Goal: Task Accomplishment & Management: Manage account settings

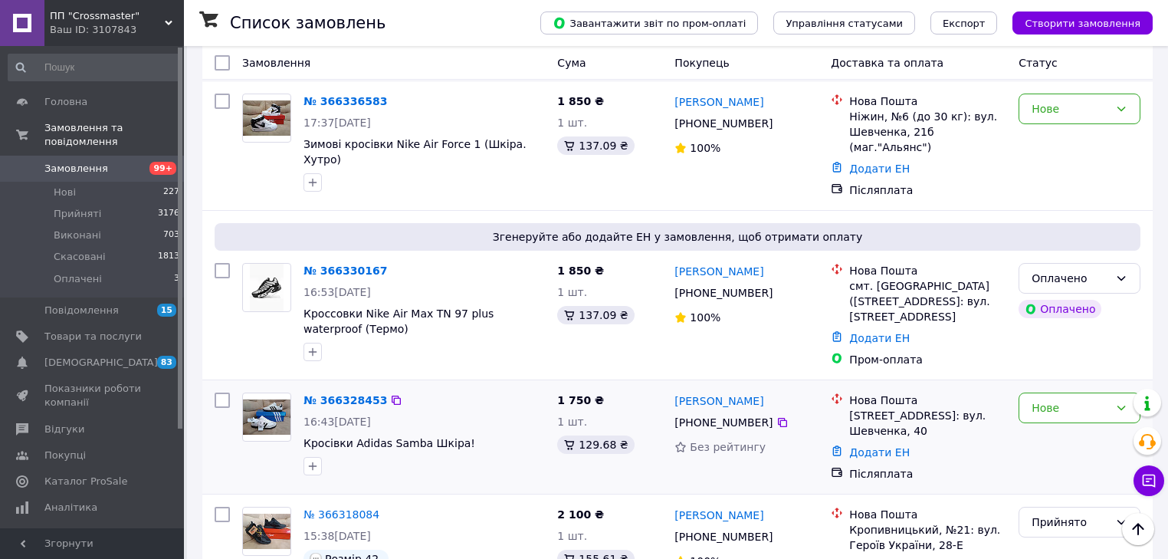
scroll to position [429, 0]
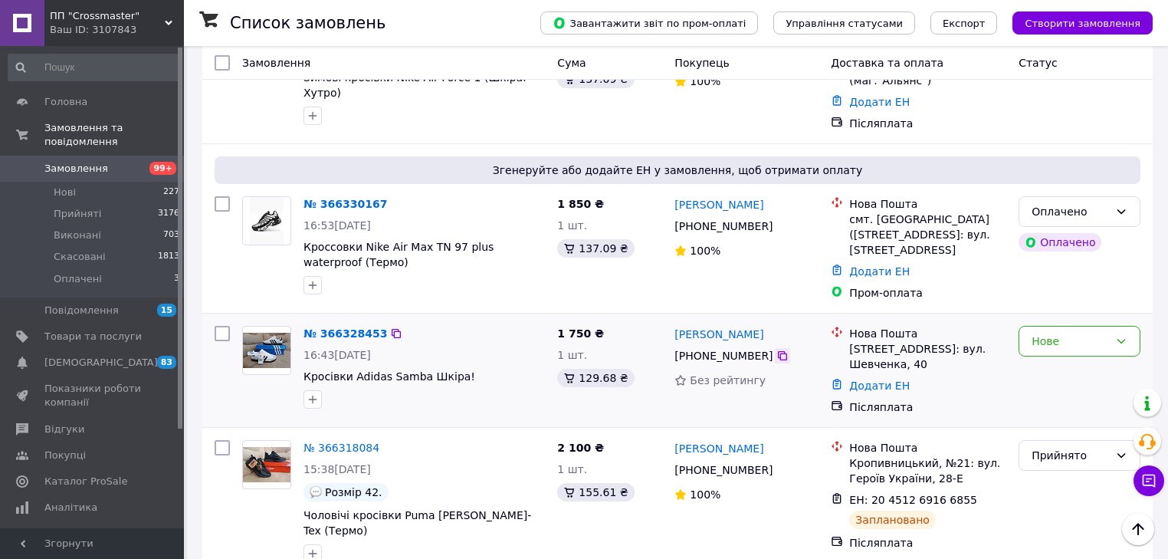
click at [777, 350] on icon at bounding box center [783, 356] width 12 height 12
click at [716, 327] on link "[PERSON_NAME]" at bounding box center [719, 334] width 89 height 15
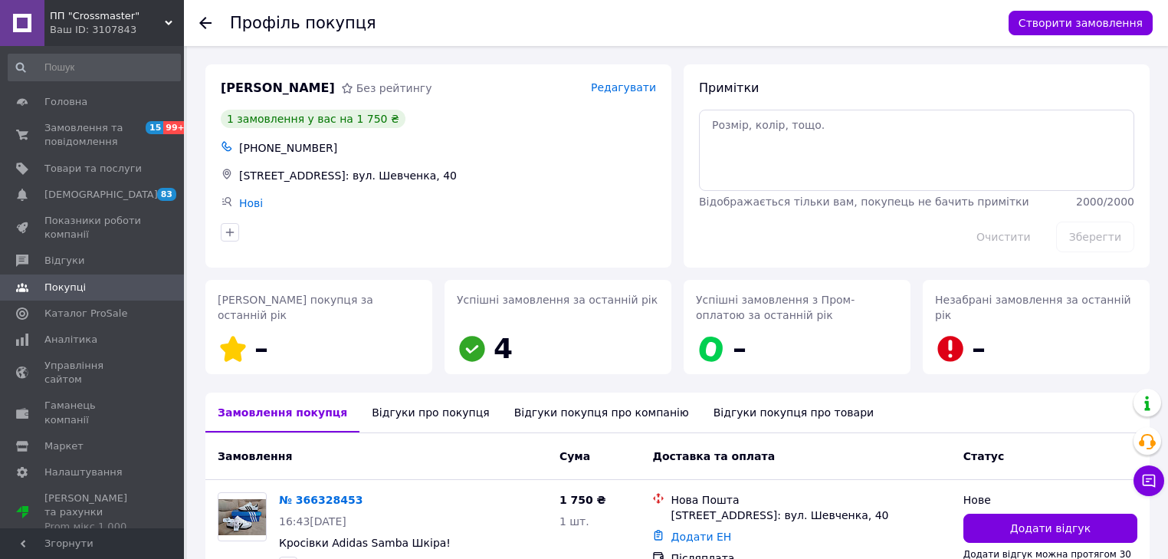
click at [271, 149] on div "[PHONE_NUMBER]" at bounding box center [447, 147] width 423 height 21
click at [659, 86] on div "[PERSON_NAME] Без рейтингу Редагувати 1 замовлення у вас на 1 750 ₴ [PHONE_NUMB…" at bounding box center [438, 165] width 466 height 203
click at [649, 88] on span "Редагувати" at bounding box center [623, 87] width 65 height 12
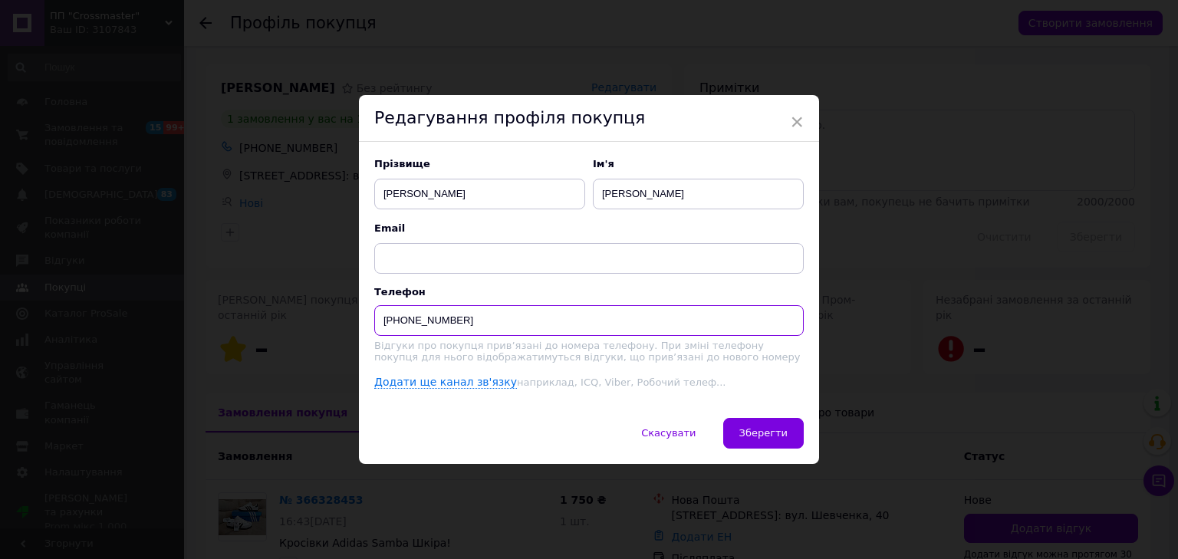
drag, startPoint x: 478, startPoint y: 307, endPoint x: 340, endPoint y: 328, distance: 140.4
click at [340, 328] on div "× Редагування профіля покупця Прізвище [PERSON_NAME] [PERSON_NAME] Email Телефо…" at bounding box center [589, 279] width 1178 height 559
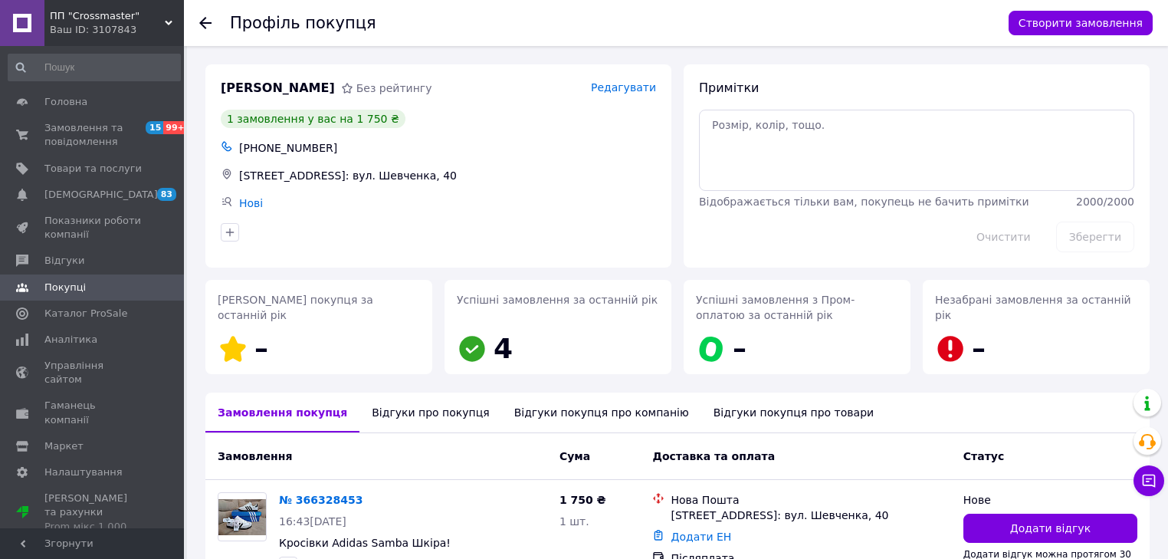
click at [639, 89] on span "Редагувати" at bounding box center [623, 87] width 65 height 12
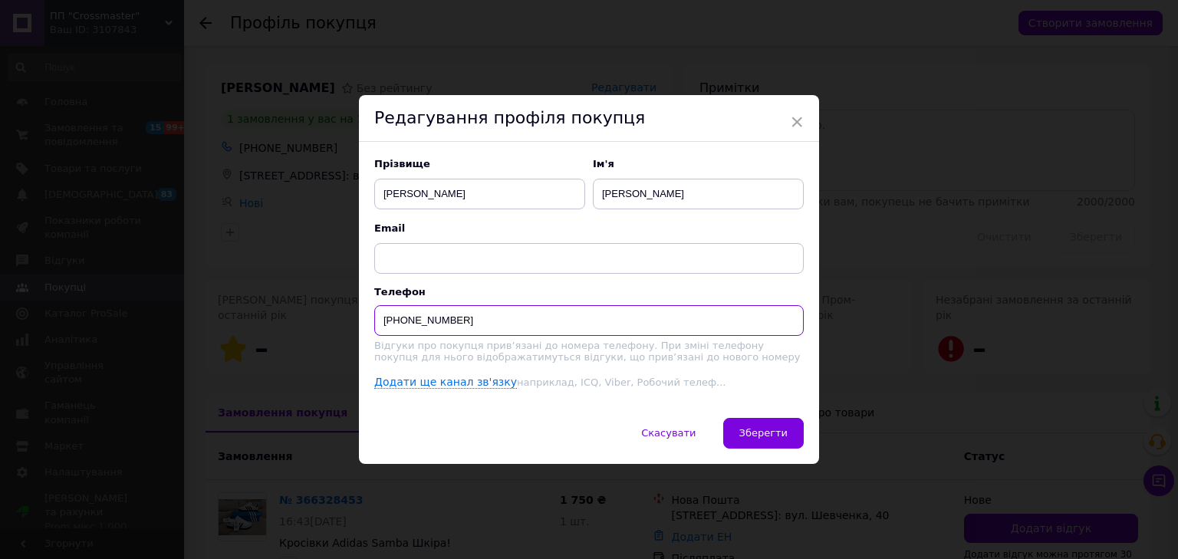
click at [549, 307] on input "[PHONE_NUMBER]" at bounding box center [588, 320] width 429 height 31
type input "+"
click at [548, 309] on input at bounding box center [588, 320] width 429 height 31
click at [543, 314] on input at bounding box center [588, 320] width 429 height 31
type input "0993363693"
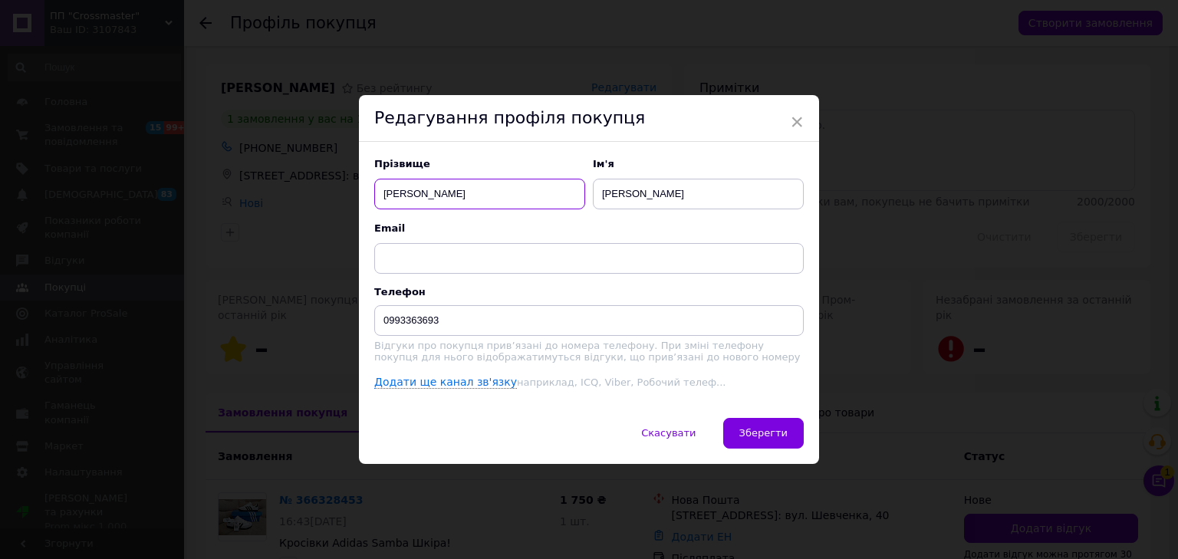
drag, startPoint x: 558, startPoint y: 193, endPoint x: 215, endPoint y: 234, distance: 345.1
click at [215, 234] on div "× Редагування профіля покупця Прізвище [PERSON_NAME] [PERSON_NAME] Email Телефо…" at bounding box center [589, 279] width 1178 height 559
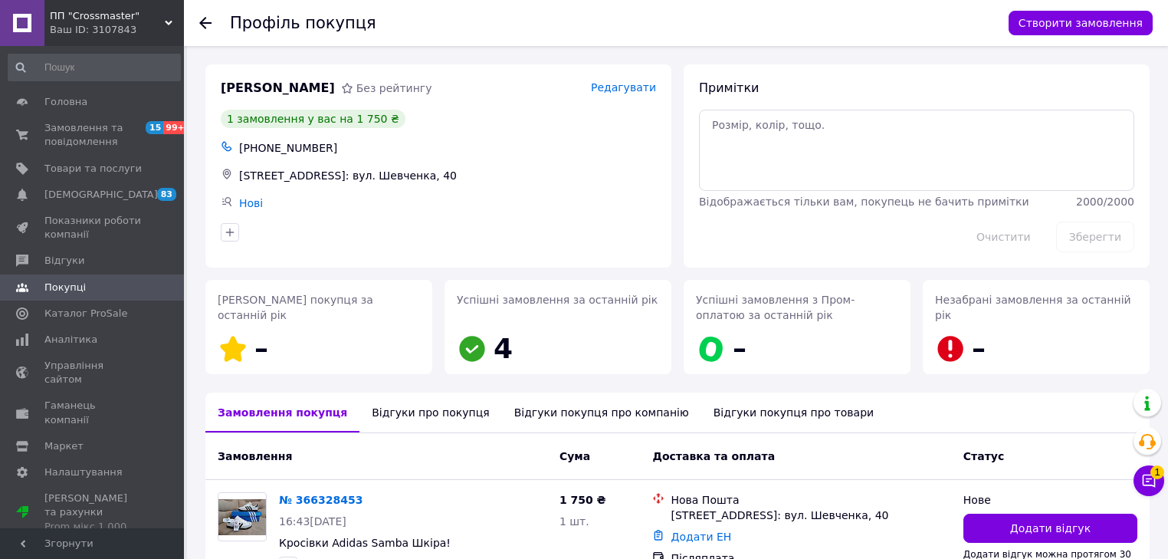
click at [650, 84] on span "Редагувати" at bounding box center [623, 87] width 65 height 12
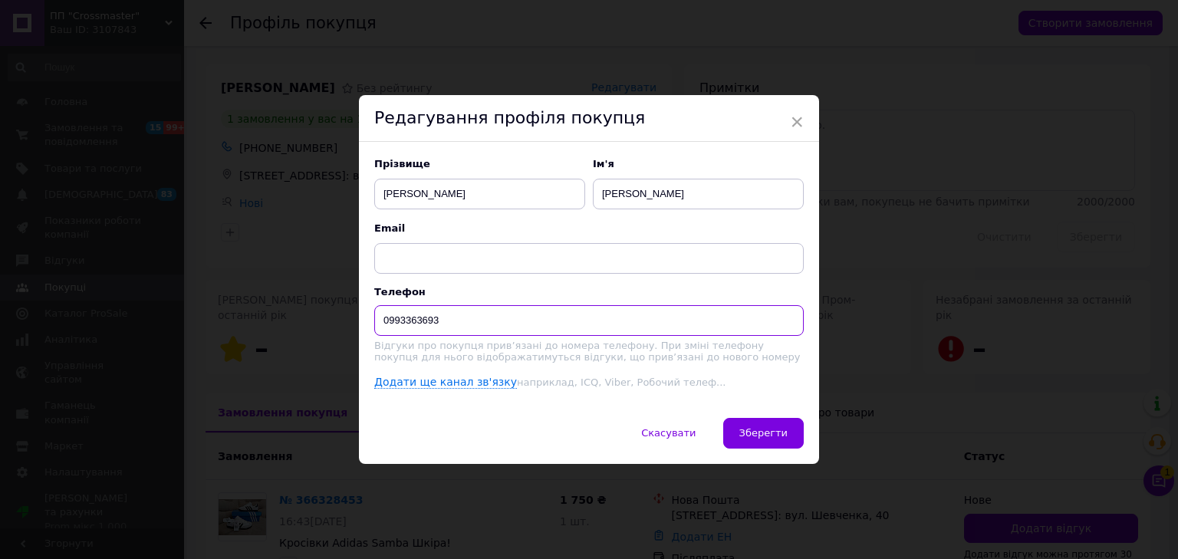
click at [486, 320] on input "0993363693" at bounding box center [588, 320] width 429 height 31
click at [808, 115] on div "Редагування профіля покупця" at bounding box center [589, 118] width 460 height 47
click at [805, 119] on div "Редагування профіля покупця" at bounding box center [589, 118] width 460 height 47
click at [796, 118] on span "×" at bounding box center [797, 122] width 14 height 26
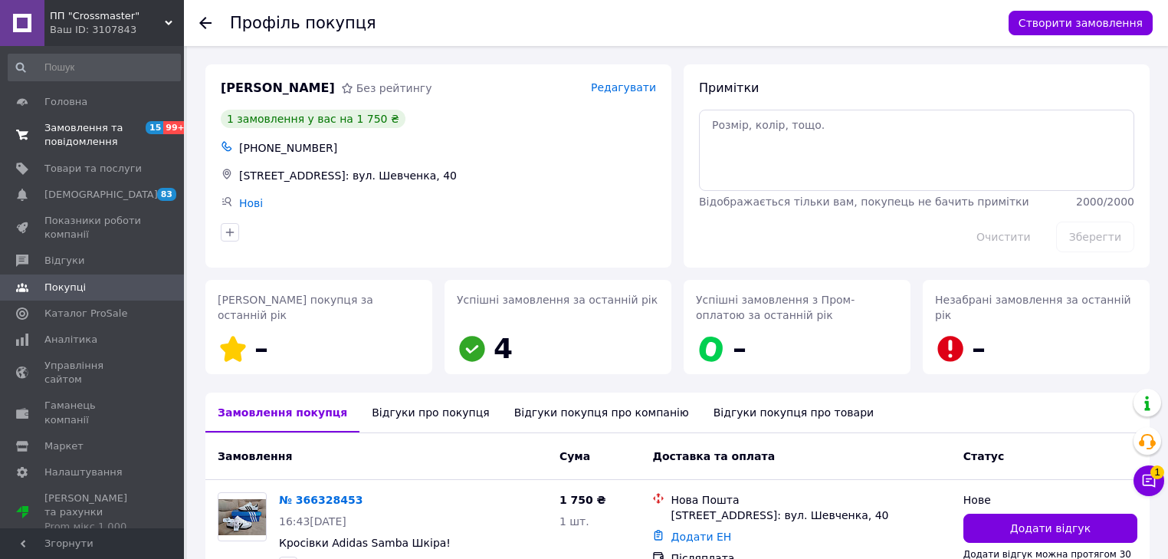
click at [127, 153] on link "Замовлення та повідомлення 15 99+" at bounding box center [94, 135] width 189 height 40
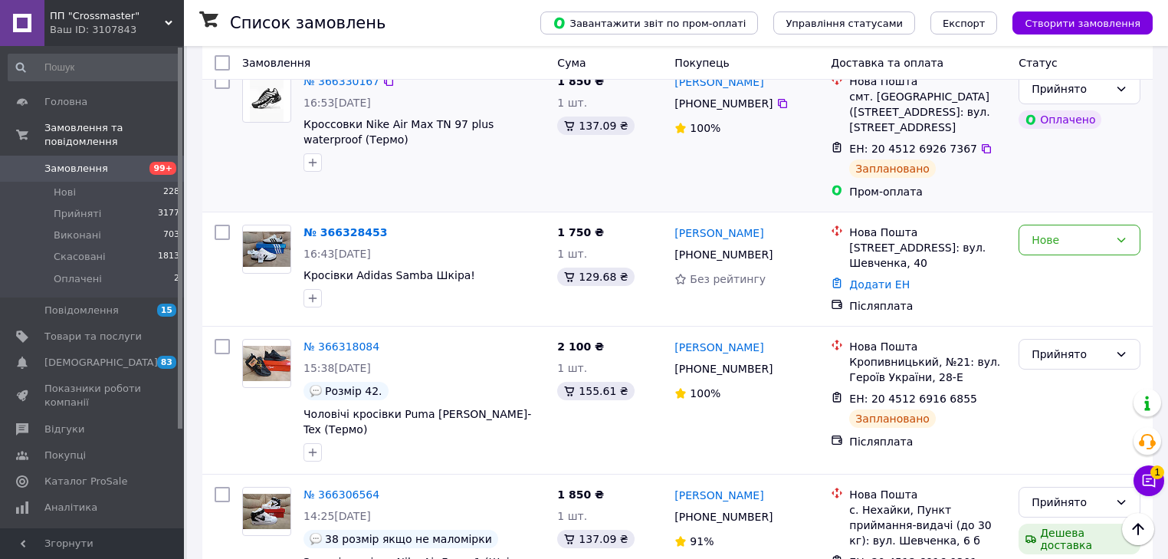
scroll to position [613, 0]
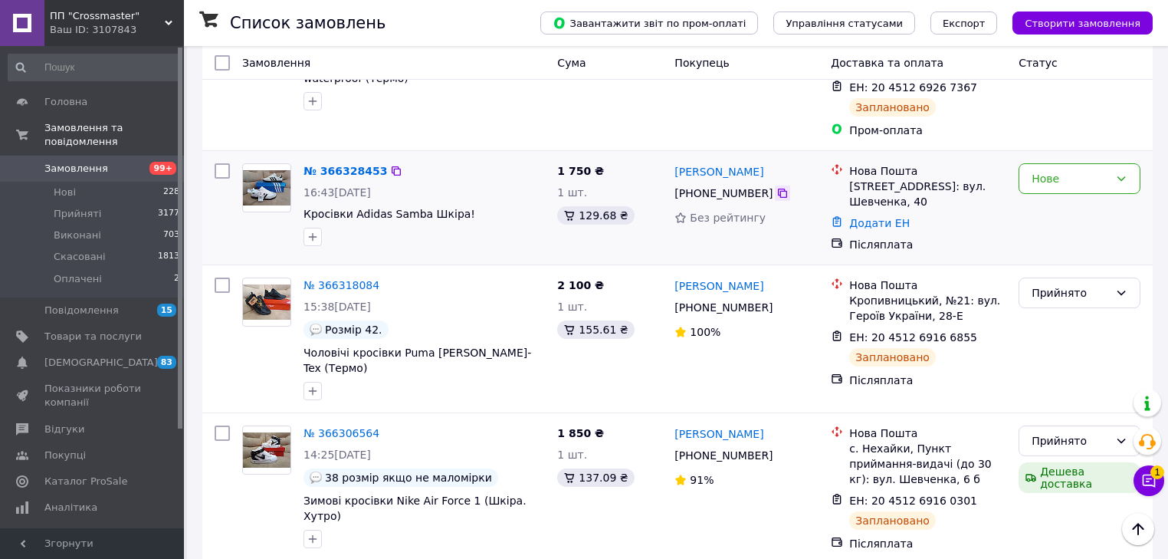
drag, startPoint x: 775, startPoint y: 166, endPoint x: 754, endPoint y: 163, distance: 21.7
click at [777, 187] on icon at bounding box center [783, 193] width 12 height 12
click at [881, 217] on link "Додати ЕН" at bounding box center [879, 223] width 61 height 12
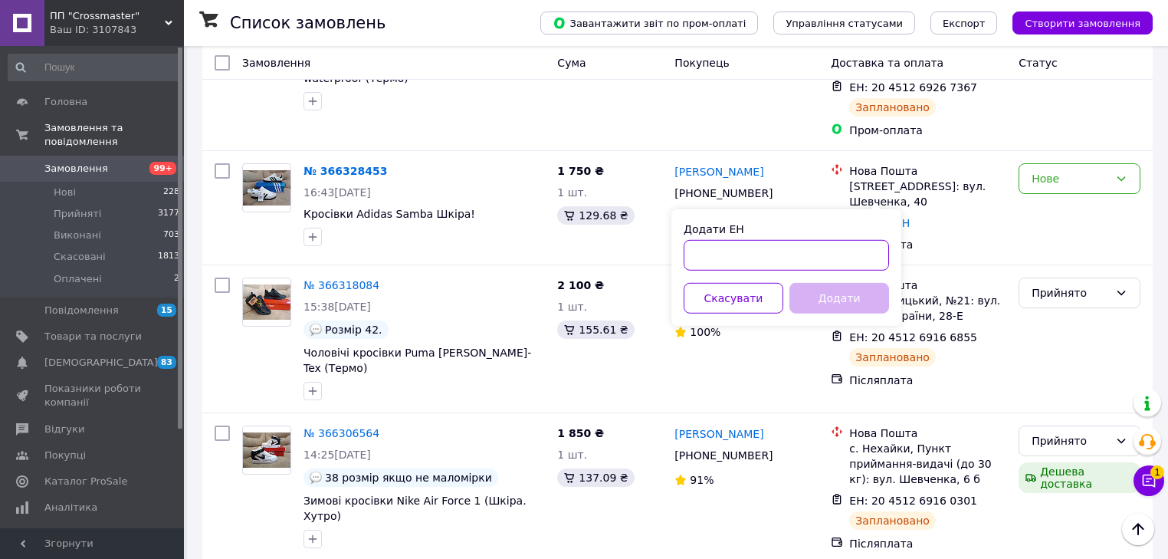
click at [855, 257] on input "Додати ЕН" at bounding box center [786, 255] width 205 height 31
paste input "20451269268241"
type input "20451269268241"
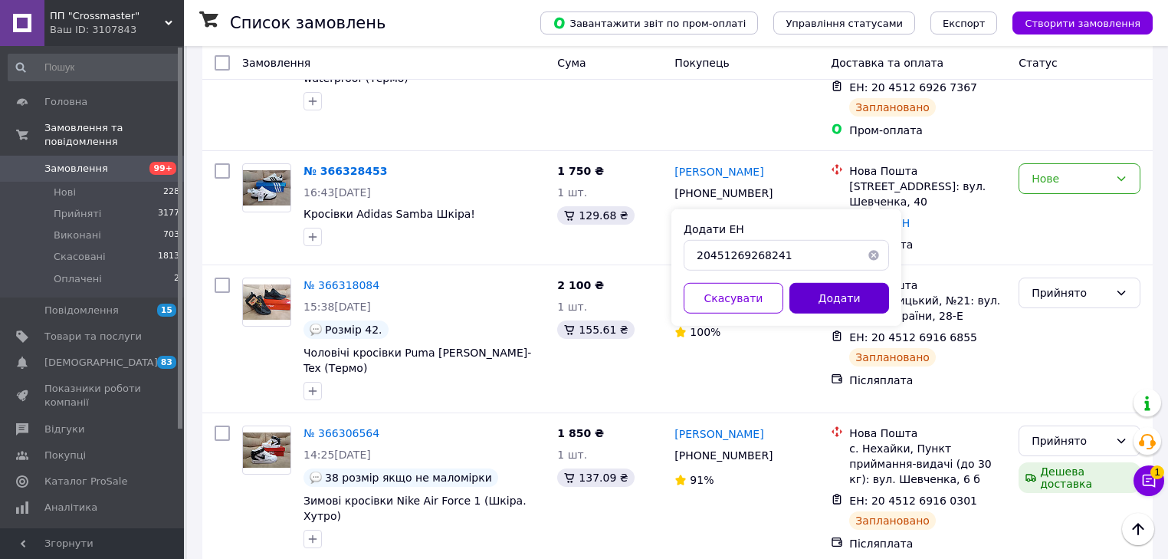
click at [857, 297] on button "Додати" at bounding box center [840, 298] width 100 height 31
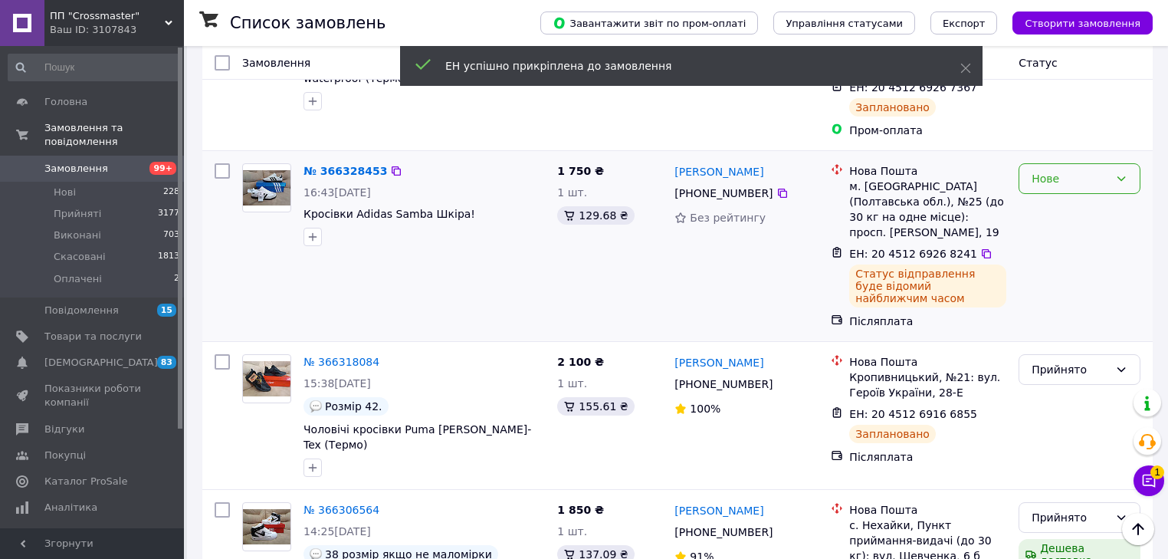
click at [1060, 170] on div "Нове" at bounding box center [1070, 178] width 77 height 17
click at [1048, 173] on li "Прийнято" at bounding box center [1080, 181] width 120 height 28
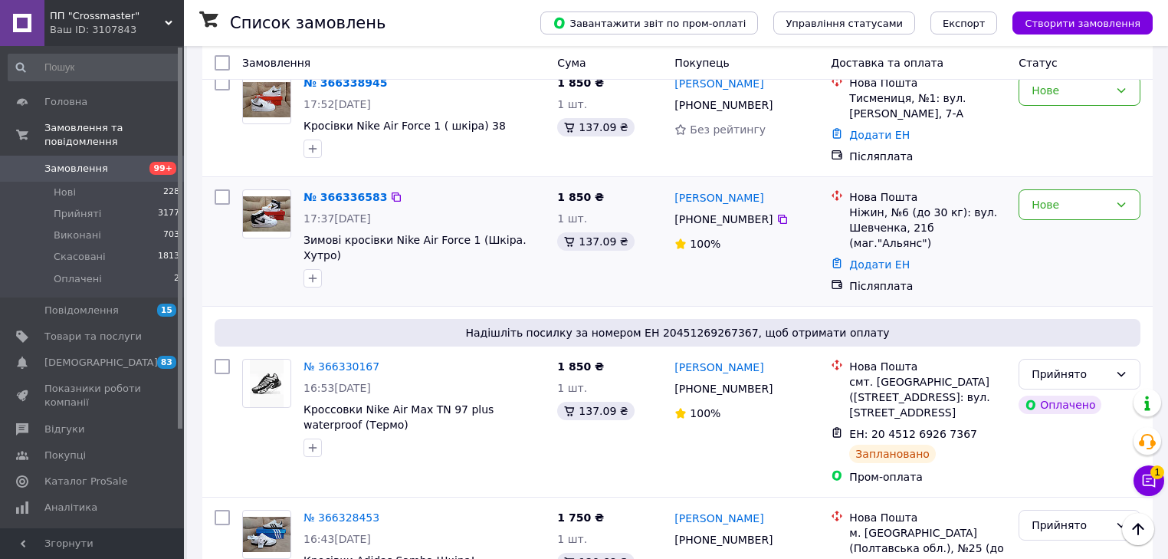
scroll to position [245, 0]
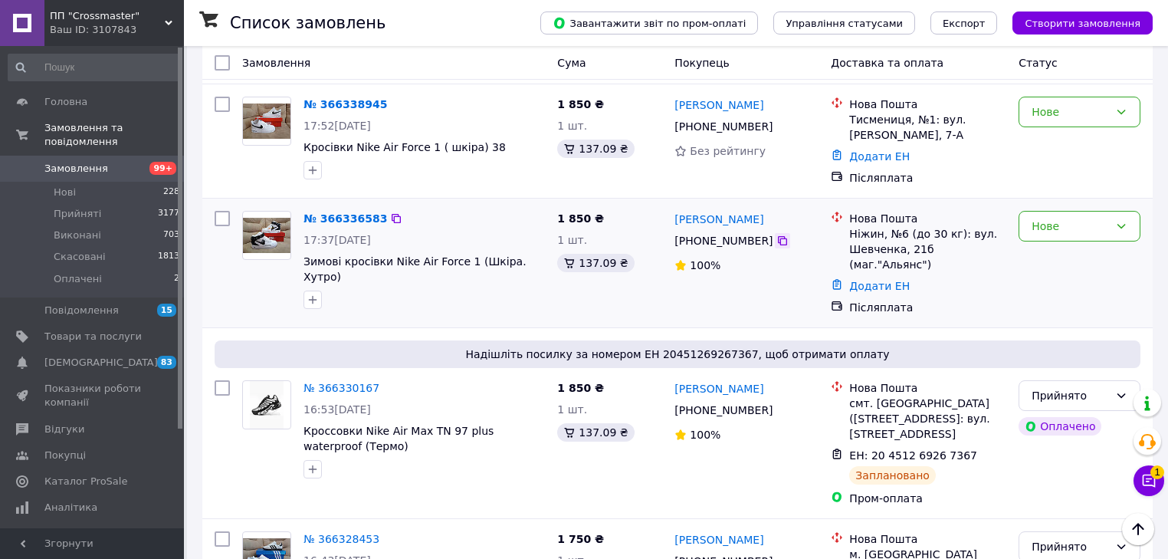
click at [777, 235] on icon at bounding box center [783, 241] width 12 height 12
drag, startPoint x: 853, startPoint y: 219, endPoint x: 881, endPoint y: 221, distance: 28.5
click at [881, 226] on div "Ніжин, №6 (до 30 кг): вул. Шевченка, 21б (маг."Альянс")" at bounding box center [927, 249] width 157 height 46
copy div "Ніжин"
click at [868, 280] on link "Додати ЕН" at bounding box center [879, 286] width 61 height 12
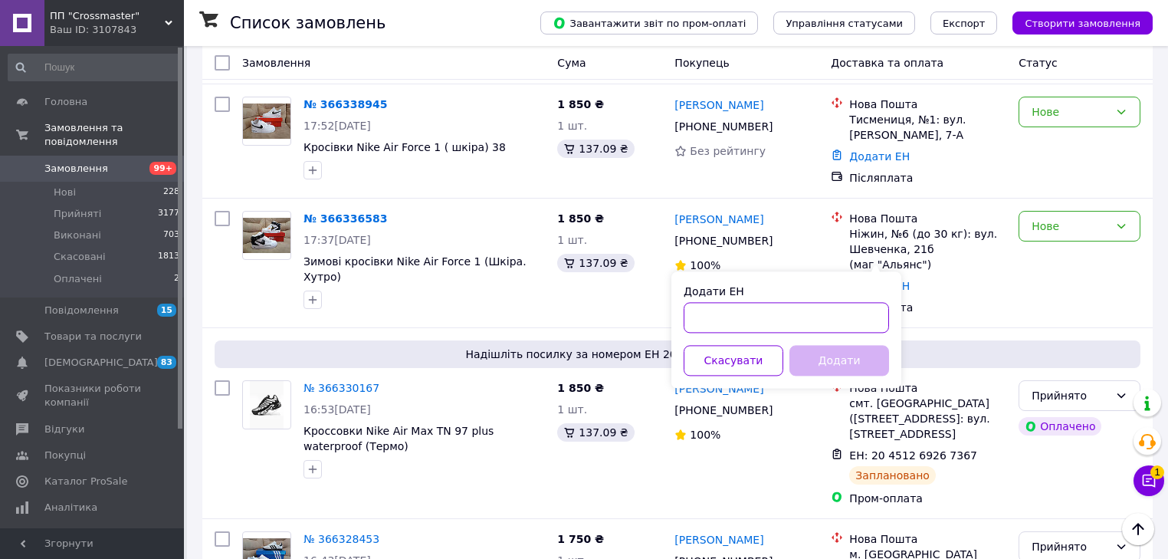
drag, startPoint x: 797, startPoint y: 316, endPoint x: 802, endPoint y: 325, distance: 10.3
click at [797, 317] on input "Додати ЕН" at bounding box center [786, 317] width 205 height 31
paste input "20451269268603"
type input "20451269268603"
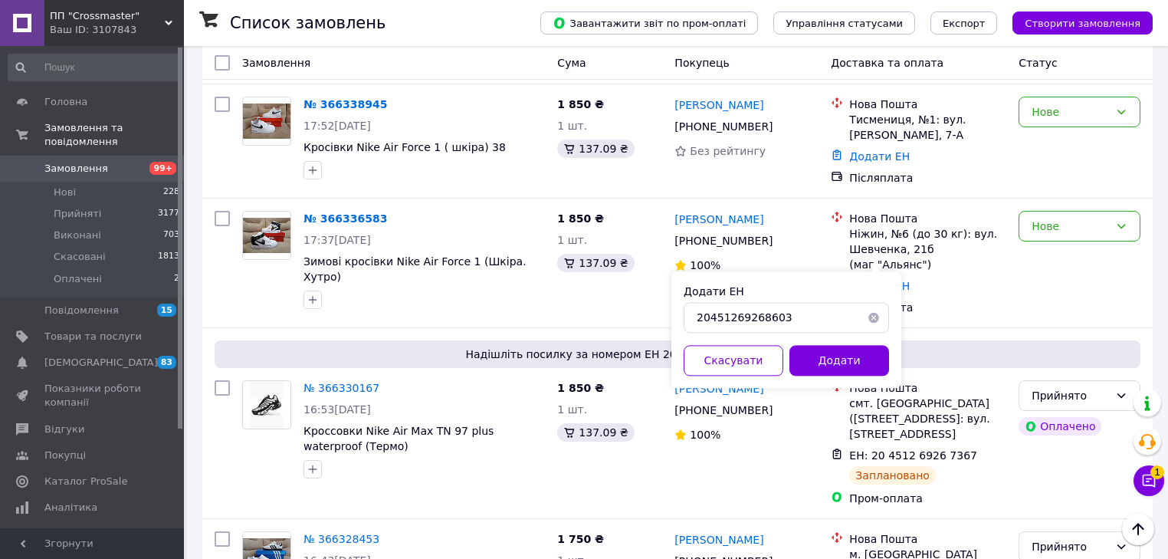
click at [880, 376] on div "Додати ЕН 20451269268603 Скасувати Додати" at bounding box center [787, 329] width 230 height 117
click at [851, 357] on button "Додати" at bounding box center [840, 360] width 100 height 31
click at [1032, 218] on div "Нове" at bounding box center [1070, 226] width 77 height 17
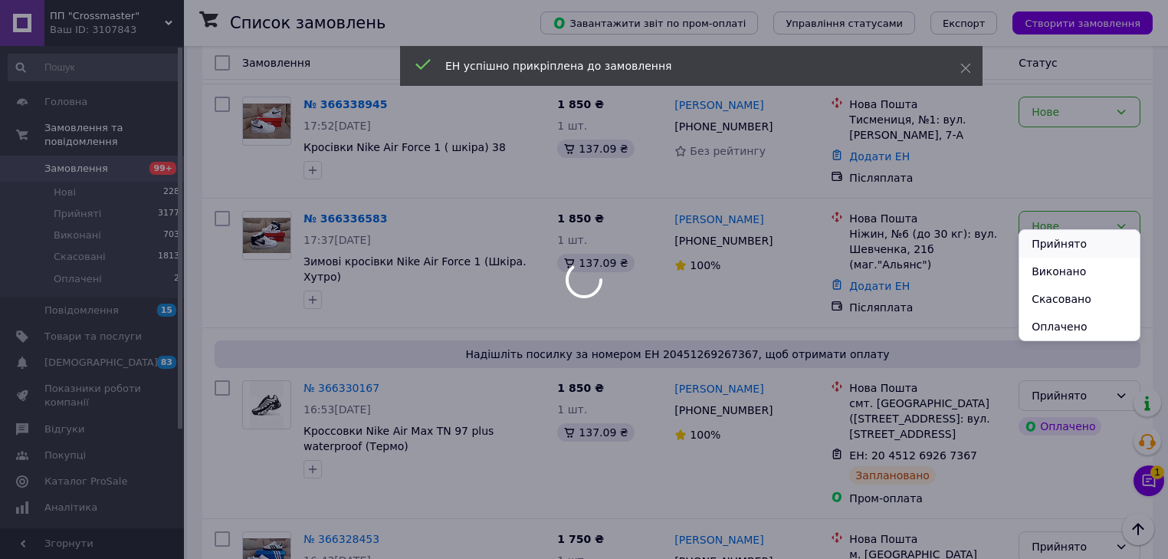
click at [1027, 238] on li "Прийнято" at bounding box center [1080, 244] width 120 height 28
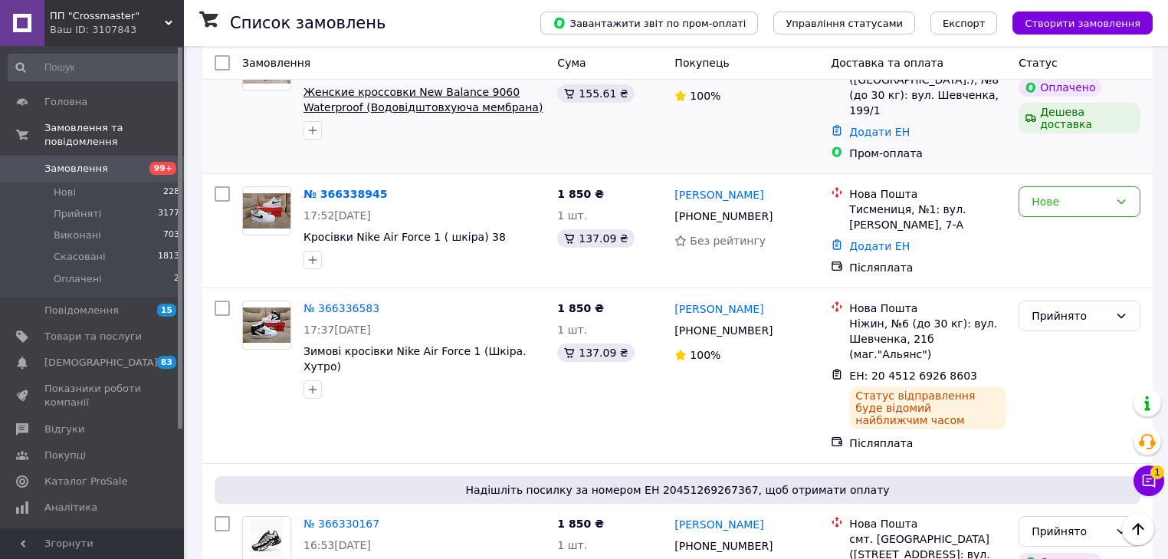
scroll to position [61, 0]
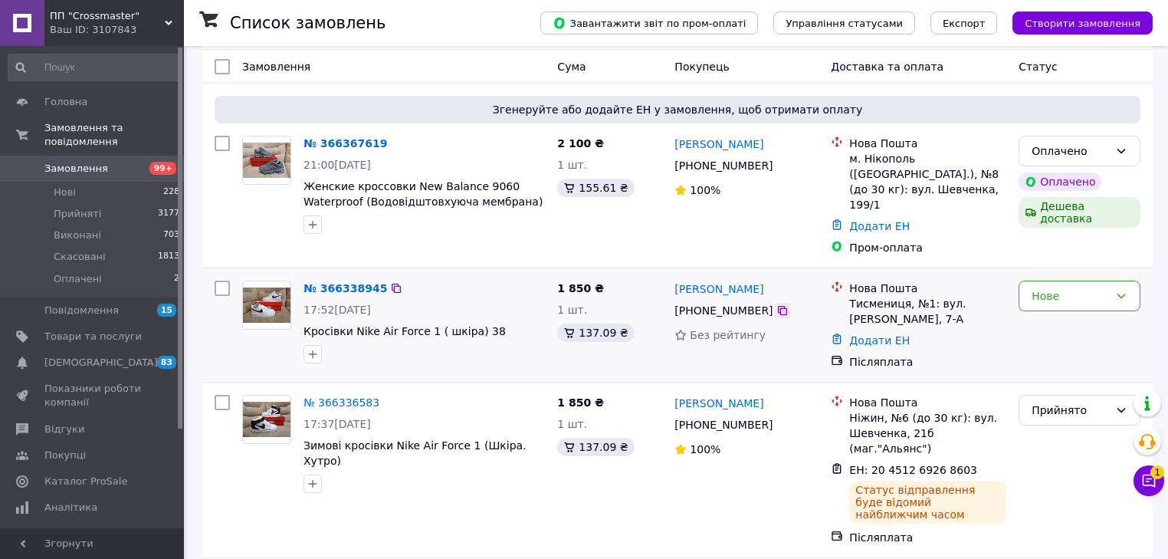
click at [777, 304] on icon at bounding box center [783, 310] width 12 height 12
drag, startPoint x: 849, startPoint y: 285, endPoint x: 899, endPoint y: 291, distance: 50.1
click at [899, 296] on div "Тисмениця, №1: вул. [PERSON_NAME], 7-А" at bounding box center [927, 311] width 157 height 31
drag, startPoint x: 904, startPoint y: 289, endPoint x: 842, endPoint y: 288, distance: 62.1
click at [842, 288] on div "Нова Пошта Тисмениця, №1: вул. [PERSON_NAME], 7-А" at bounding box center [919, 304] width 182 height 46
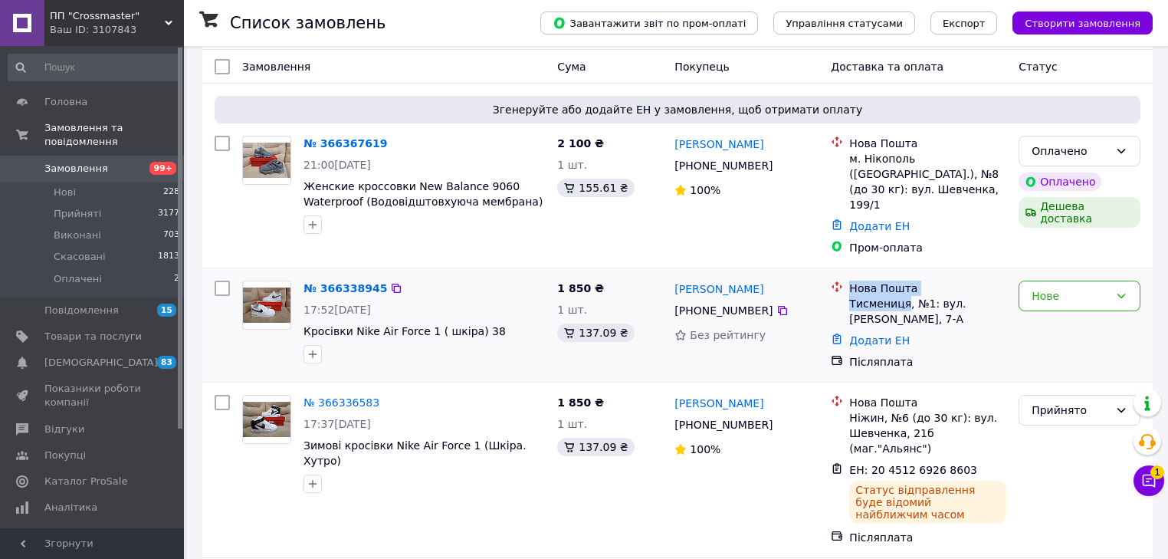
click at [850, 296] on div "Тисмениця, №1: вул. [PERSON_NAME], 7-А" at bounding box center [927, 311] width 157 height 31
click at [853, 296] on div "Тисмениця, №1: вул. [PERSON_NAME], 7-А" at bounding box center [927, 311] width 157 height 31
drag, startPoint x: 853, startPoint y: 289, endPoint x: 886, endPoint y: 288, distance: 33.7
click at [886, 296] on div "Тисмениця, №1: вул. [PERSON_NAME], 7-А" at bounding box center [927, 311] width 157 height 31
drag, startPoint x: 866, startPoint y: 322, endPoint x: 869, endPoint y: 334, distance: 12.5
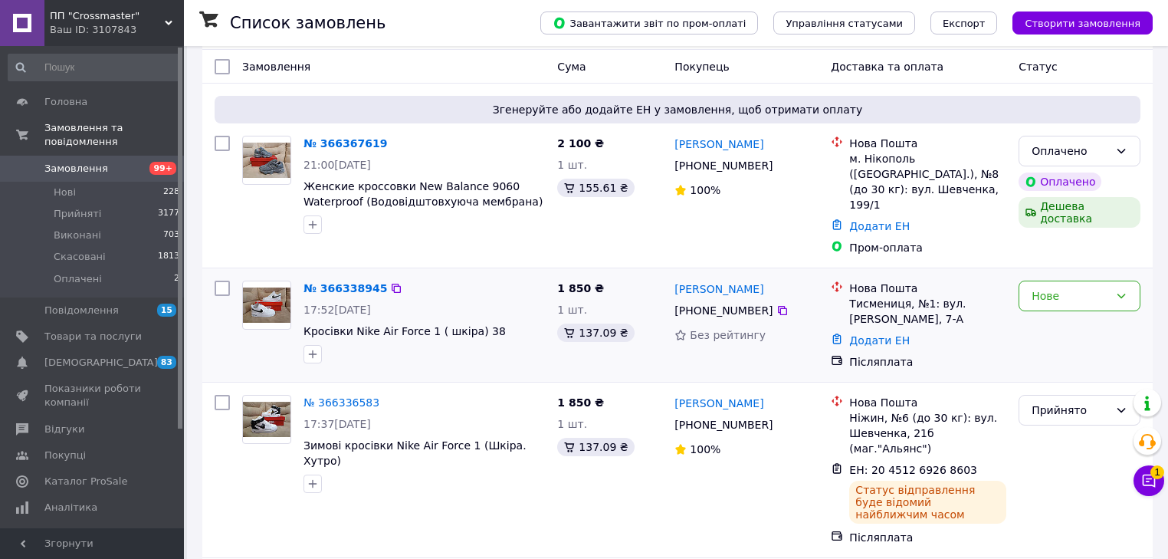
click at [867, 334] on link "Додати ЕН" at bounding box center [879, 340] width 61 height 12
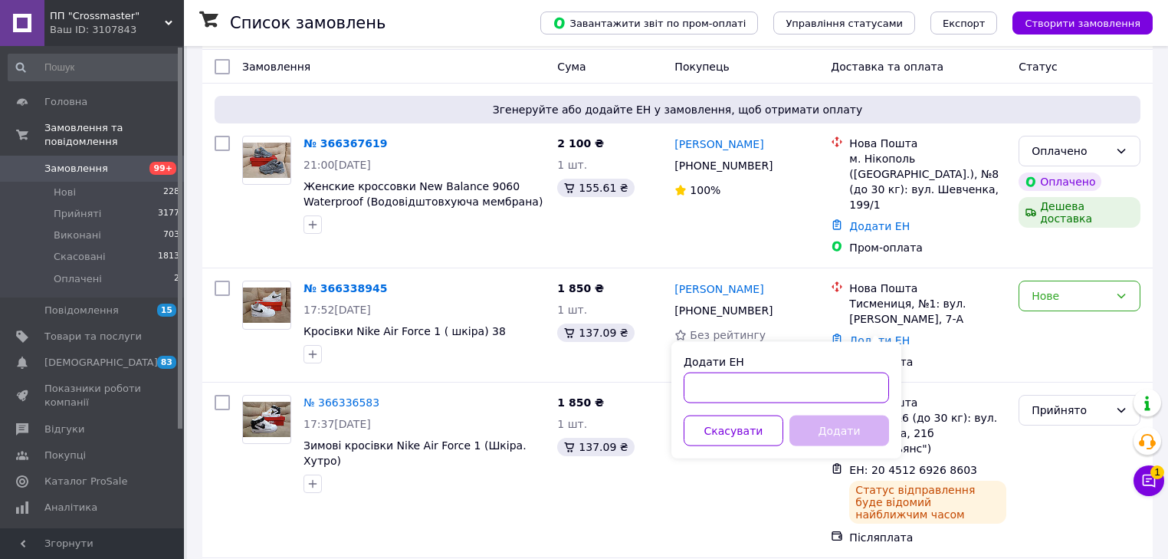
drag, startPoint x: 822, startPoint y: 383, endPoint x: 822, endPoint y: 403, distance: 19.9
click at [822, 383] on input "Додати ЕН" at bounding box center [786, 388] width 205 height 31
paste input "20451269268992"
type input "20451269268992"
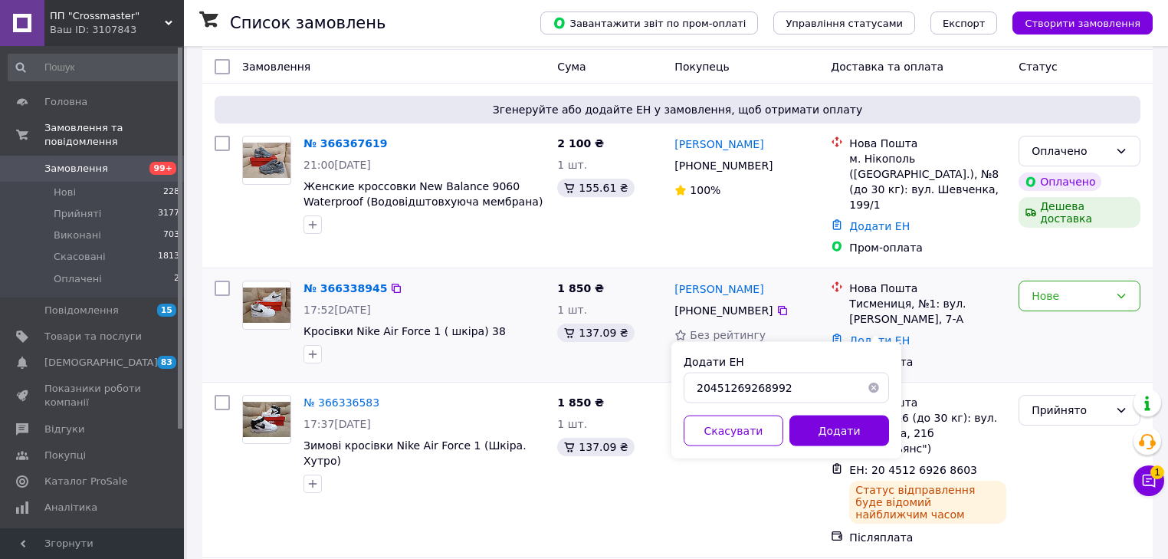
drag, startPoint x: 833, startPoint y: 422, endPoint x: 998, endPoint y: 294, distance: 208.3
click at [833, 422] on button "Додати" at bounding box center [840, 431] width 100 height 31
click at [1003, 296] on div "Тисмениця, №1: вул. [PERSON_NAME], 7-А" at bounding box center [927, 311] width 157 height 31
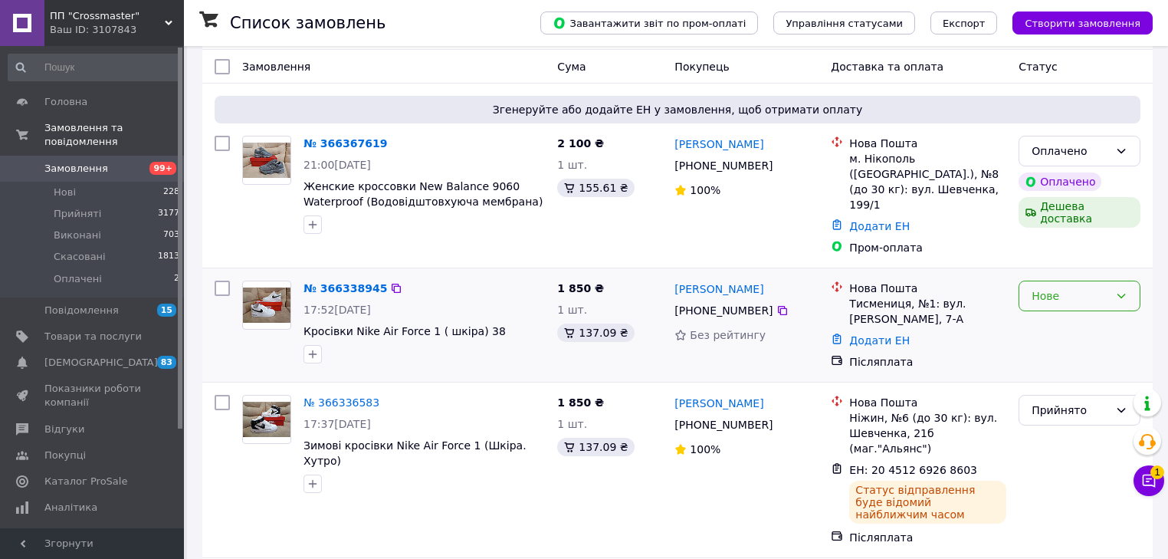
click at [1024, 290] on div "Нове" at bounding box center [1080, 296] width 122 height 31
click at [1037, 305] on li "Прийнято" at bounding box center [1080, 314] width 120 height 28
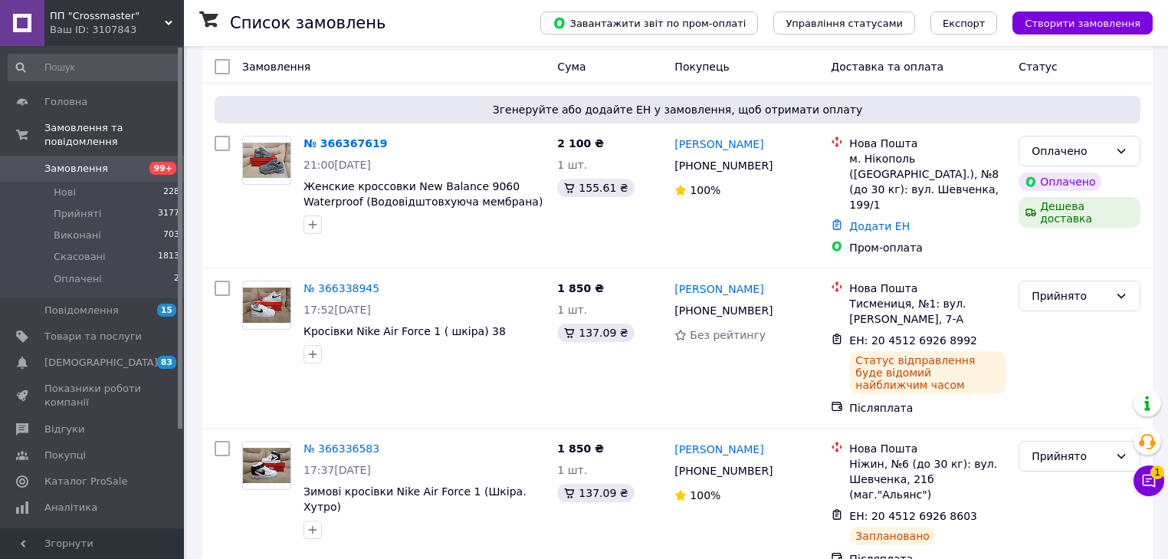
click at [1162, 481] on button "Чат з покупцем 1" at bounding box center [1149, 480] width 31 height 31
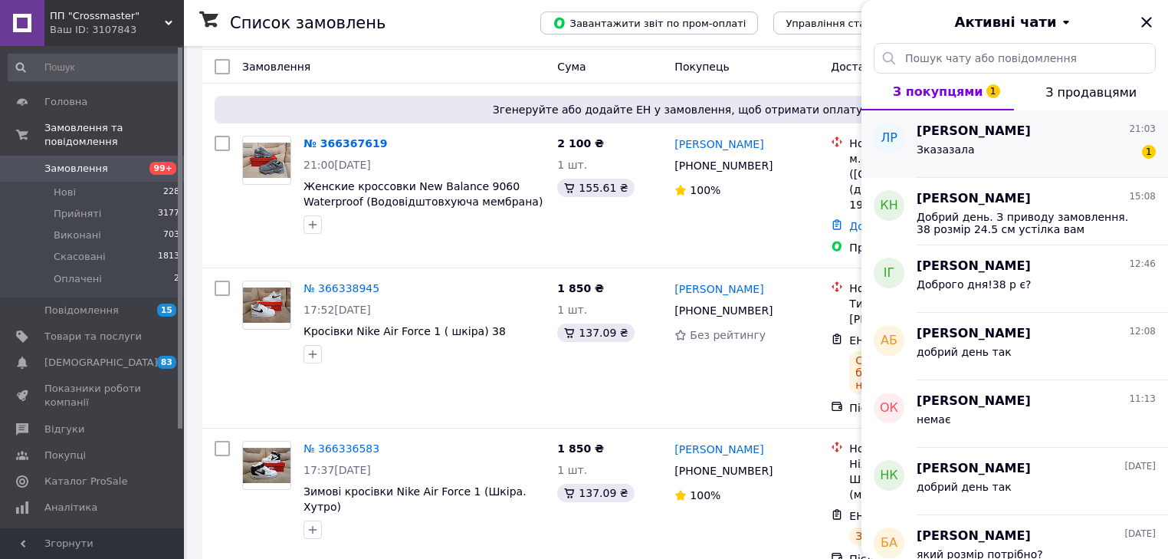
click at [937, 151] on span "Зказазала" at bounding box center [946, 149] width 58 height 12
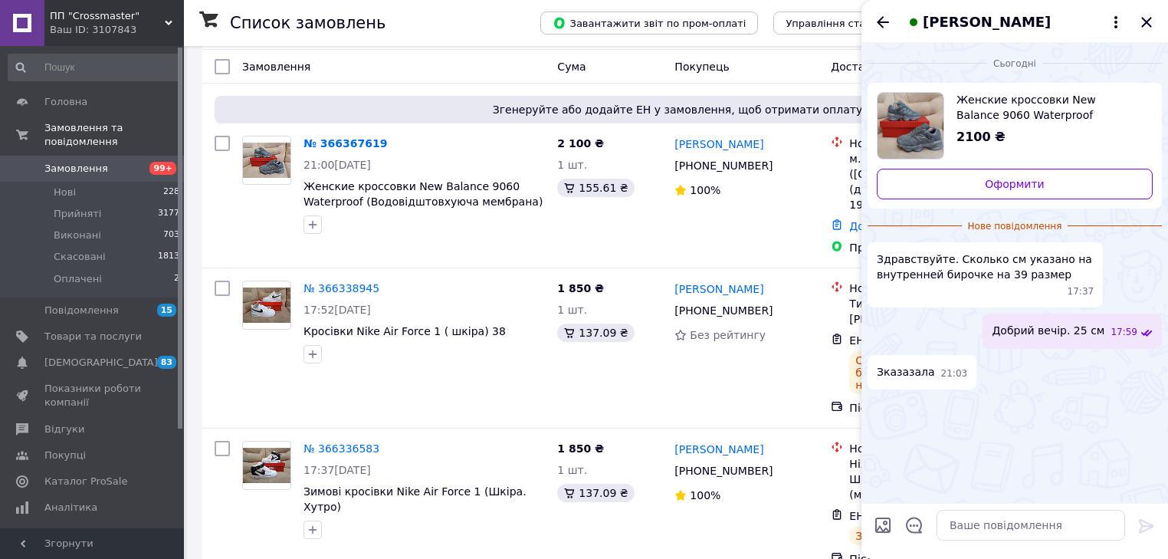
click at [1150, 28] on icon "Закрити" at bounding box center [1147, 22] width 18 height 18
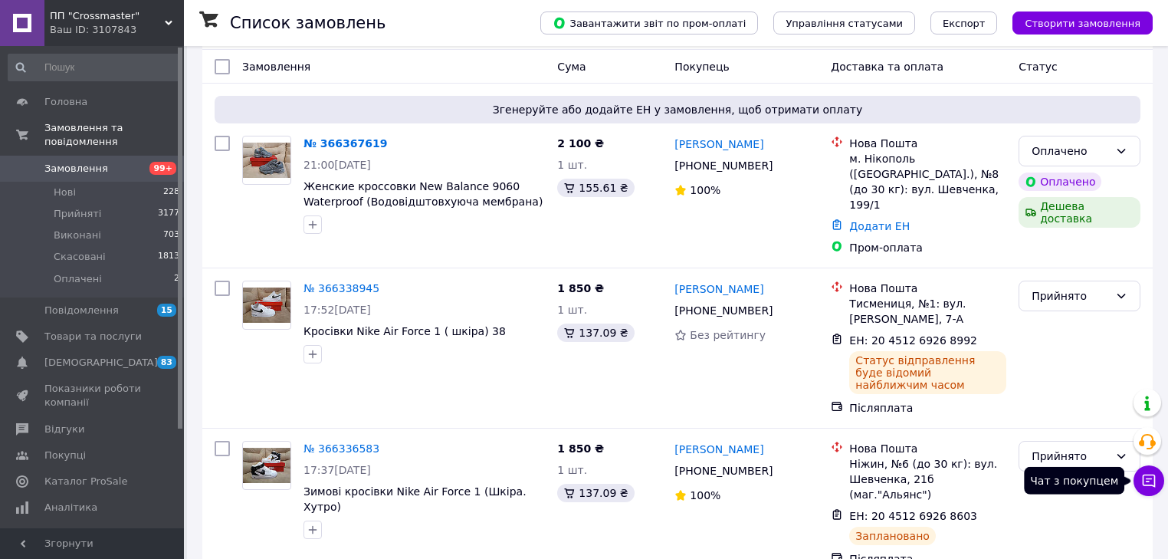
click at [1147, 479] on icon at bounding box center [1149, 480] width 15 height 15
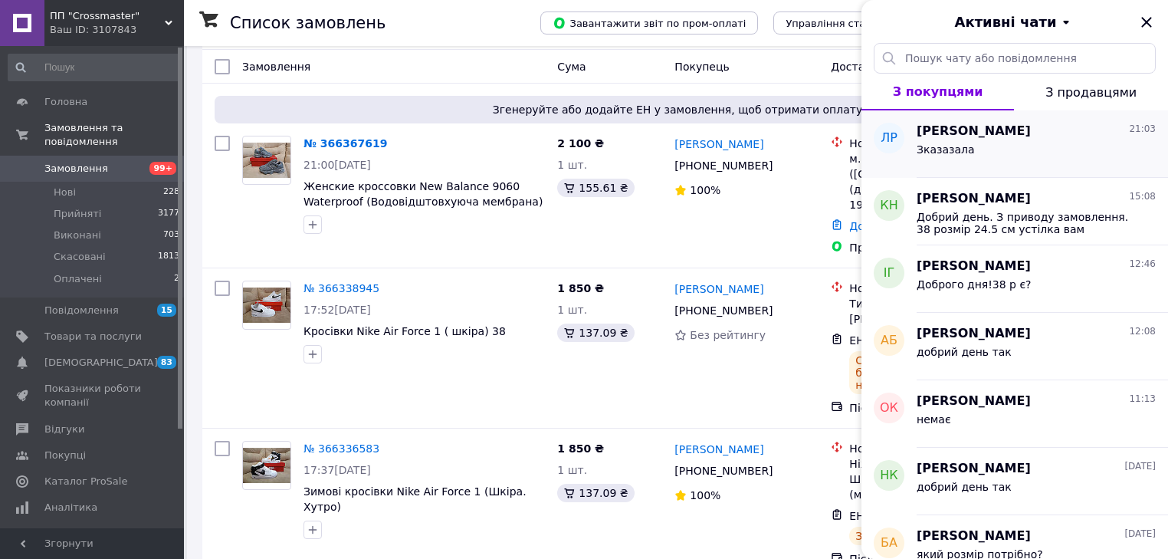
click at [929, 147] on span "Зказазала" at bounding box center [946, 149] width 58 height 12
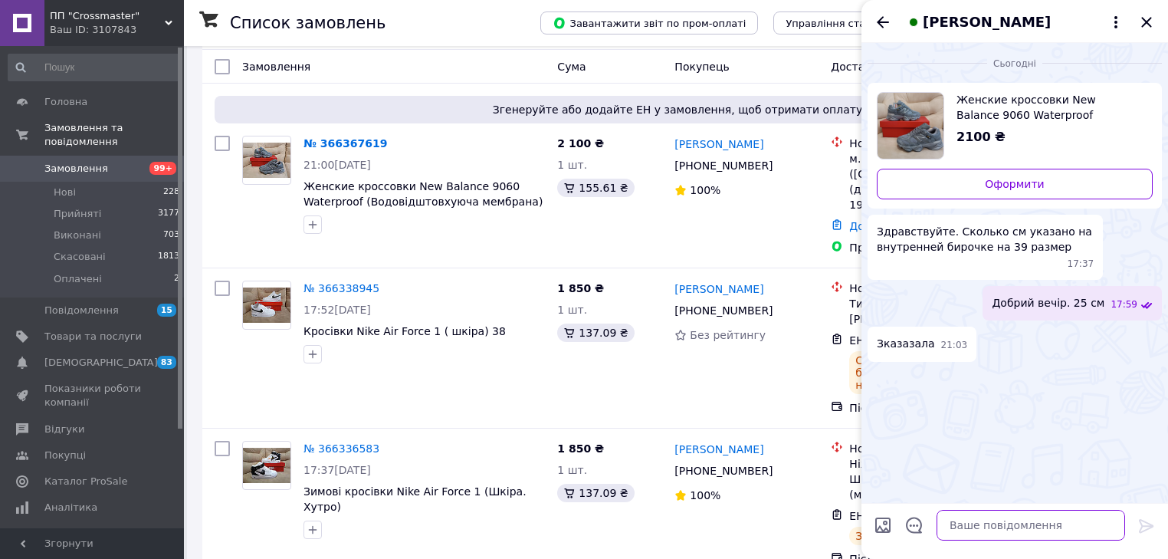
click at [980, 521] on textarea at bounding box center [1031, 525] width 189 height 31
type textarea "завтра відправимо дякую"
click at [1142, 527] on icon at bounding box center [1146, 526] width 15 height 14
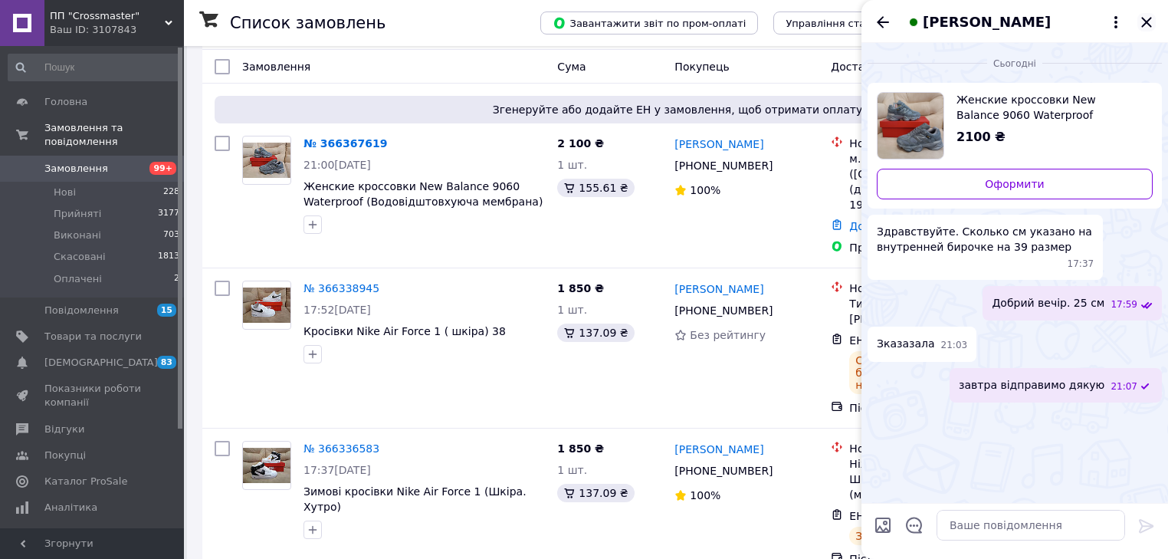
click at [1149, 25] on icon "Закрити" at bounding box center [1147, 22] width 10 height 10
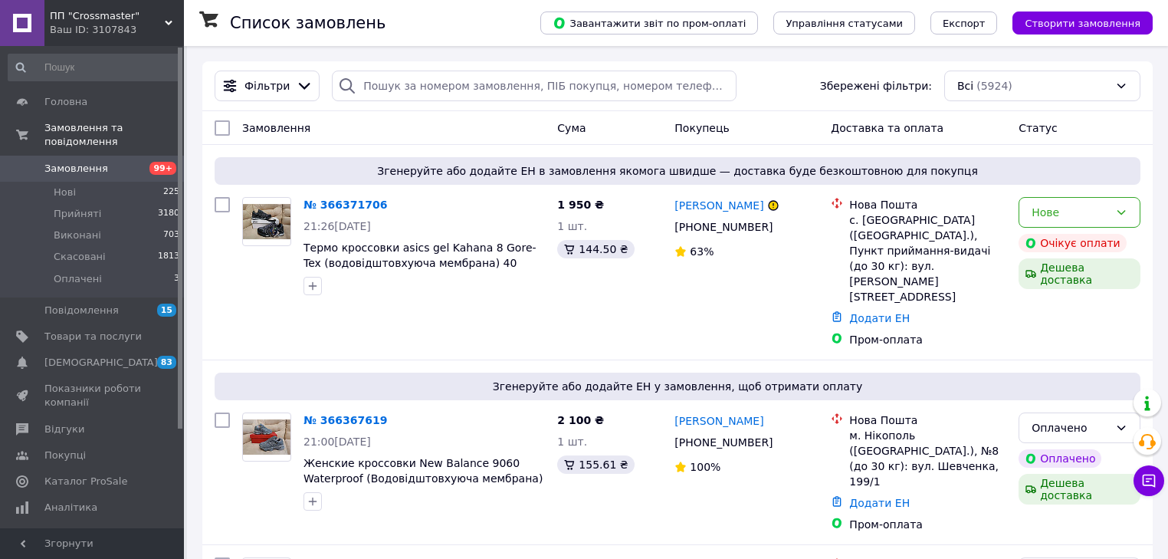
scroll to position [61, 0]
